Goal: Task Accomplishment & Management: Manage account settings

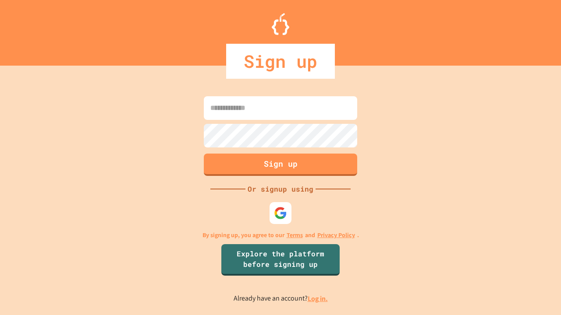
click at [318, 299] on link "Log in." at bounding box center [318, 298] width 20 height 9
